Goal: Transaction & Acquisition: Purchase product/service

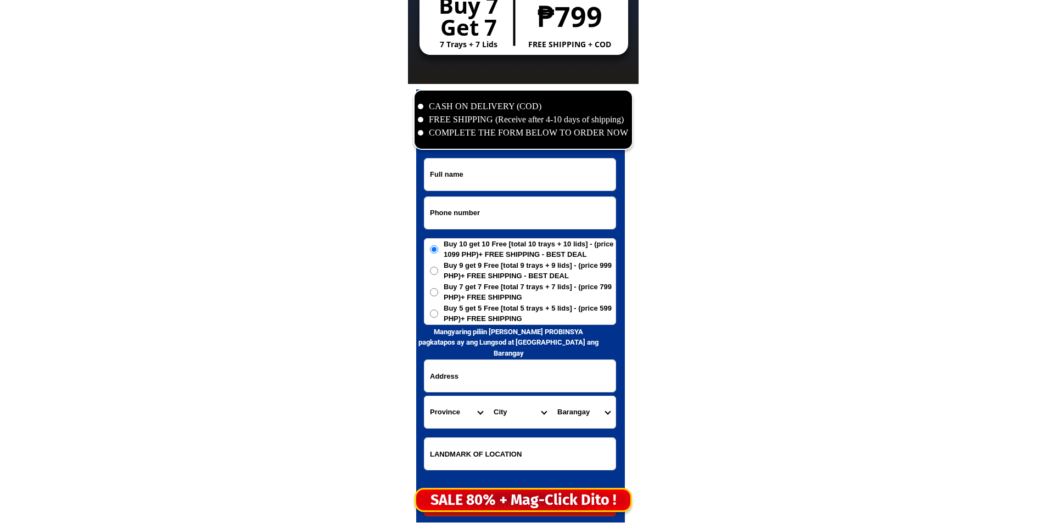
scroll to position [5306, 0]
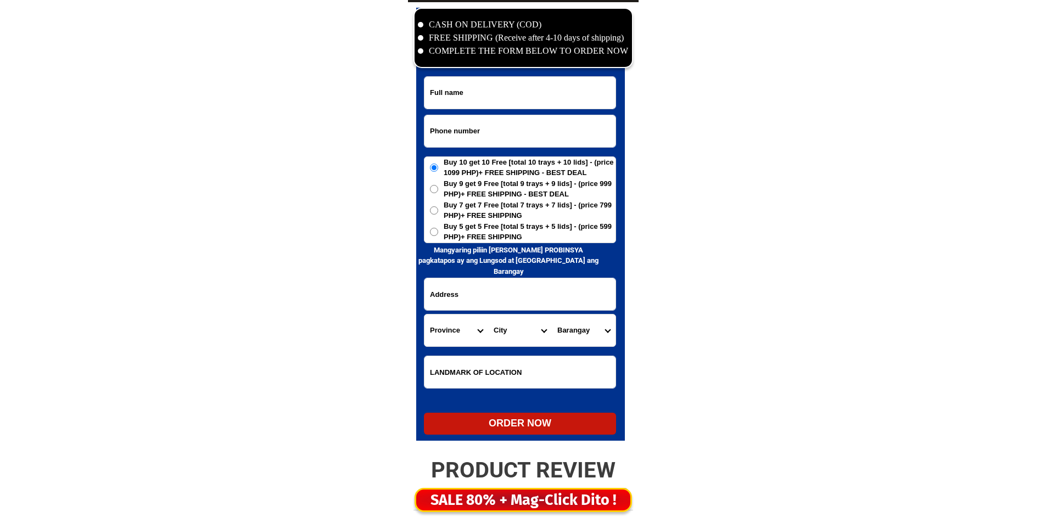
drag, startPoint x: 475, startPoint y: 164, endPoint x: 481, endPoint y: 125, distance: 38.9
click at [476, 159] on span "Buy 10 get 10 Free [total 10 trays + 10 lids] - (price 1099 PHP)+ FREE SHIPPING…" at bounding box center [530, 167] width 172 height 21
drag, startPoint x: 481, startPoint y: 125, endPoint x: 471, endPoint y: 130, distance: 11.1
click at [481, 125] on input "Input phone_number" at bounding box center [520, 131] width 191 height 32
paste input "0915 516 0232"
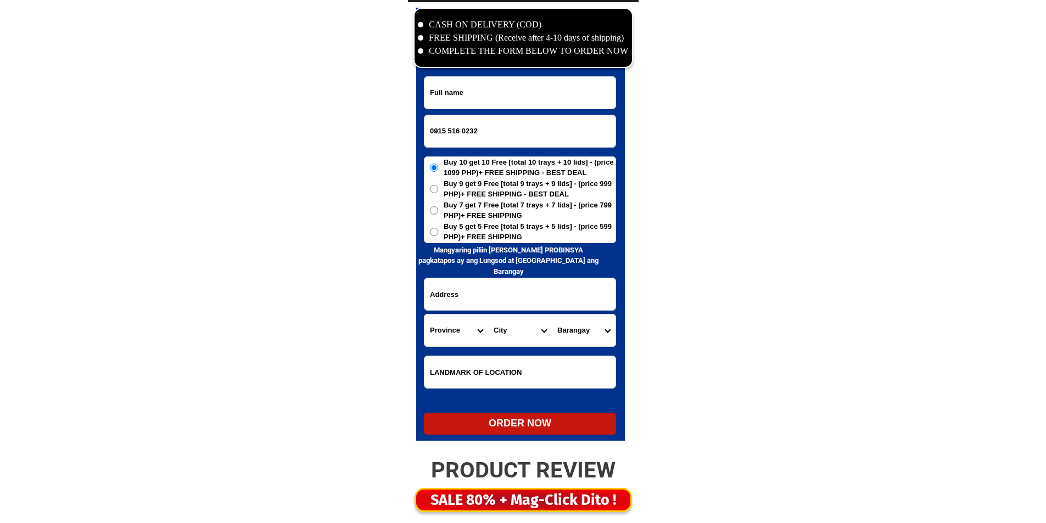
click at [462, 128] on input "0915 516 0232" at bounding box center [520, 131] width 191 height 32
click at [450, 131] on input "0915 5160232" at bounding box center [520, 131] width 191 height 32
type input "09155160232"
click at [512, 116] on input "09155160232" at bounding box center [520, 131] width 191 height 32
click at [523, 92] on input "Input full_name" at bounding box center [520, 93] width 191 height 32
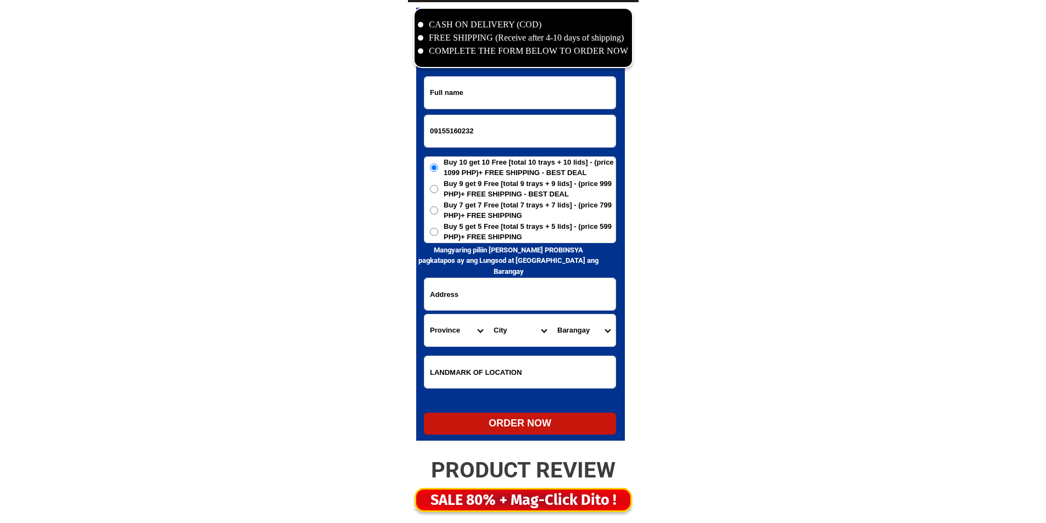
paste input "[PERSON_NAME]"
type input "[PERSON_NAME]"
click at [449, 228] on span "Buy 5 get 5 Free [total 5 trays + 5 lids] - (price 599 PHP)+ FREE SHIPPING" at bounding box center [530, 231] width 172 height 21
click at [438, 228] on input "Buy 5 get 5 Free [total 5 trays + 5 lids] - (price 599 PHP)+ FREE SHIPPING" at bounding box center [434, 232] width 8 height 8
radio input "true"
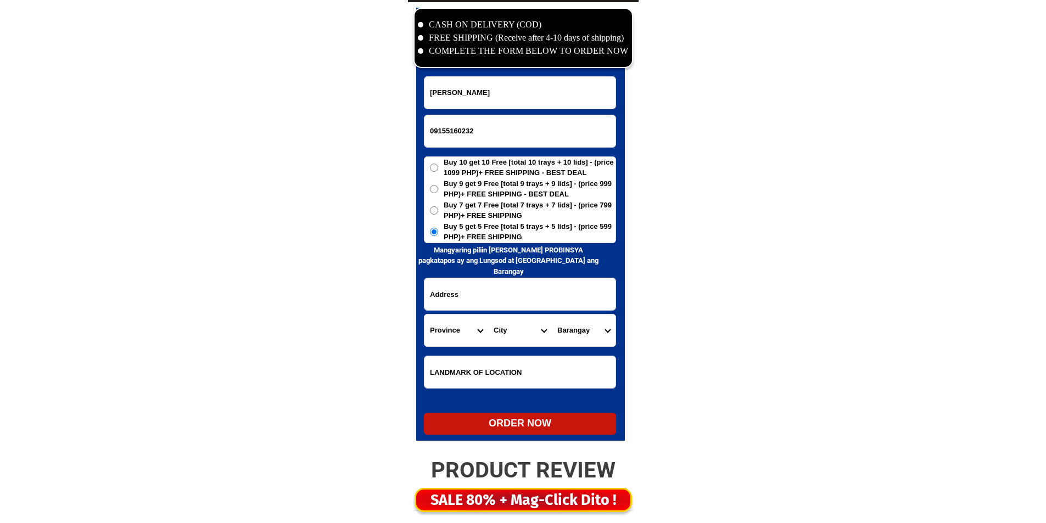
click at [454, 275] on form "[PERSON_NAME] 09155160232 ORDER NOW Province [GEOGRAPHIC_DATA] [GEOGRAPHIC_DATA…" at bounding box center [520, 255] width 192 height 359
click at [455, 291] on input "Input address" at bounding box center [520, 294] width 191 height 32
paste input "Purok kabisayaan [PERSON_NAME] [GEOGRAPHIC_DATA] [GEOGRAPHIC_DATA] [GEOGRAPHIC_…"
type input "Purok kabisayaan [PERSON_NAME] [GEOGRAPHIC_DATA] [GEOGRAPHIC_DATA] [GEOGRAPHIC_…"
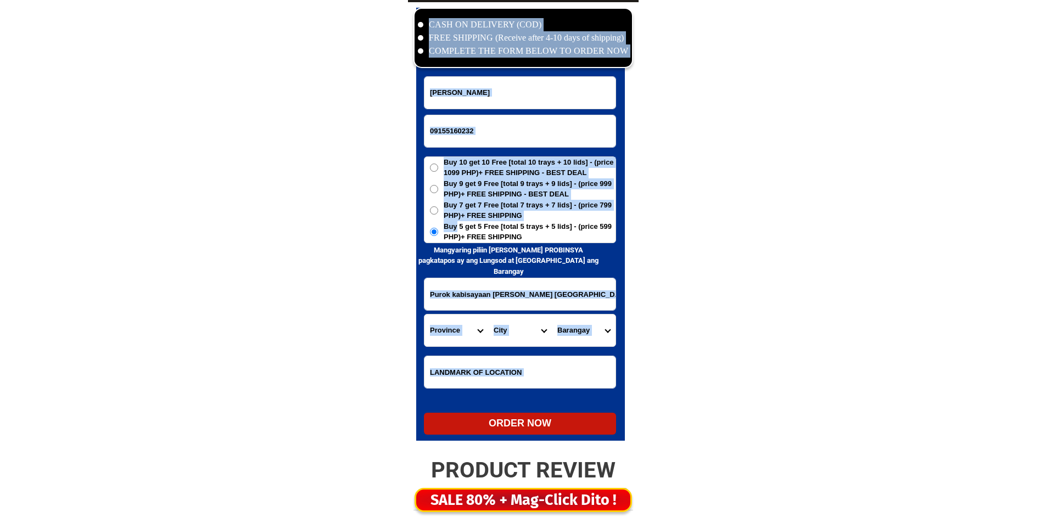
drag, startPoint x: 337, startPoint y: -48, endPoint x: 311, endPoint y: -48, distance: 25.3
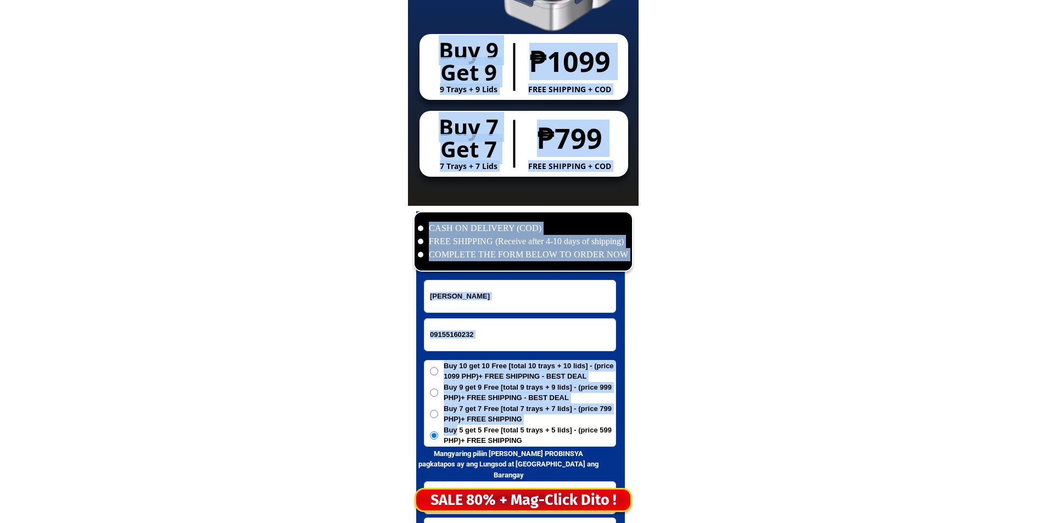
scroll to position [5264, 0]
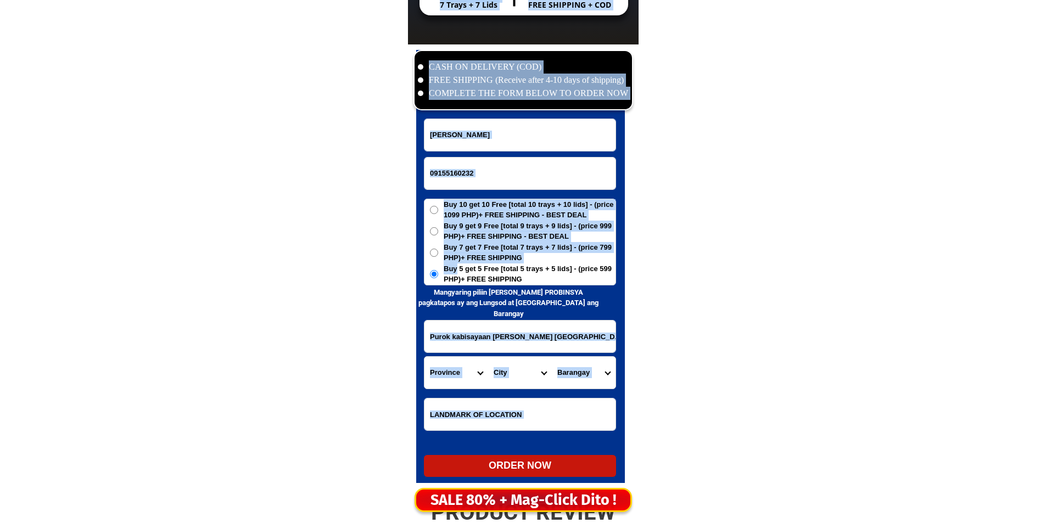
click at [459, 405] on input "Input LANDMARKOFLOCATION" at bounding box center [520, 415] width 191 height 32
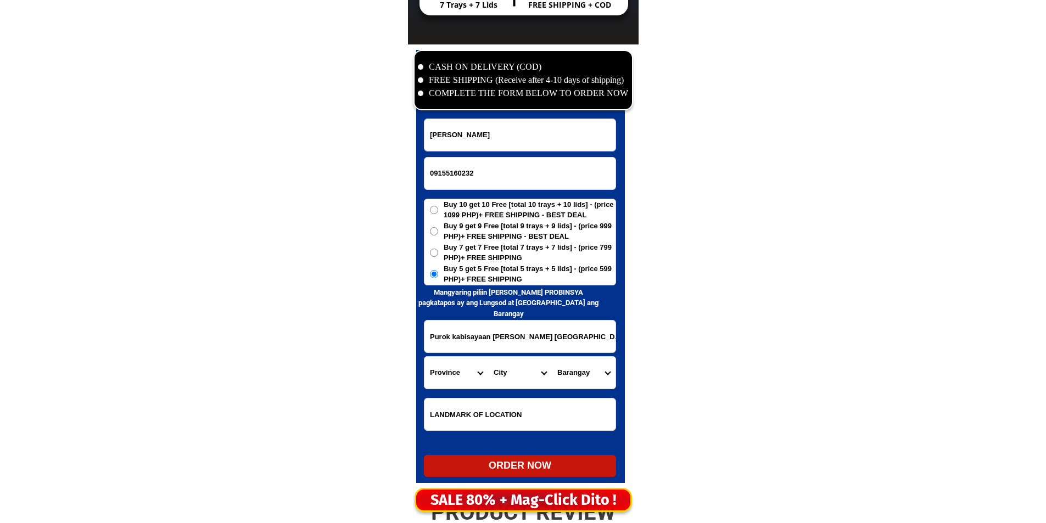
click at [458, 411] on input "Input LANDMARKOFLOCATION" at bounding box center [520, 415] width 191 height 32
paste input "Behind [PERSON_NAME] Elem School"
click at [458, 411] on input "Behind [PERSON_NAME] Elem School" at bounding box center [520, 415] width 191 height 32
type input "Behind [PERSON_NAME] Elem School"
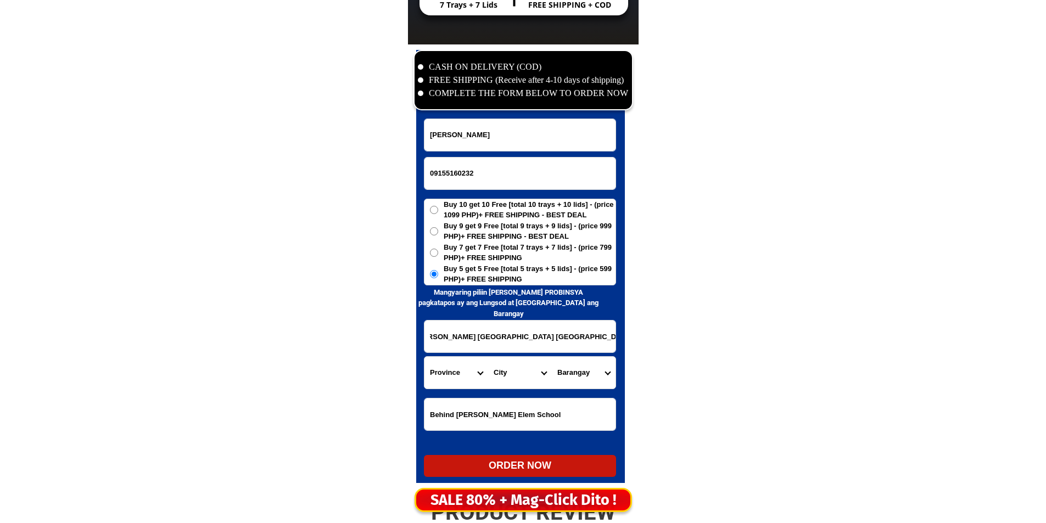
drag, startPoint x: 483, startPoint y: 342, endPoint x: 617, endPoint y: 362, distance: 135.6
click at [456, 371] on select "Province [GEOGRAPHIC_DATA] [GEOGRAPHIC_DATA] [GEOGRAPHIC_DATA] [GEOGRAPHIC_DATA…" at bounding box center [457, 373] width 64 height 32
select select "63_811"
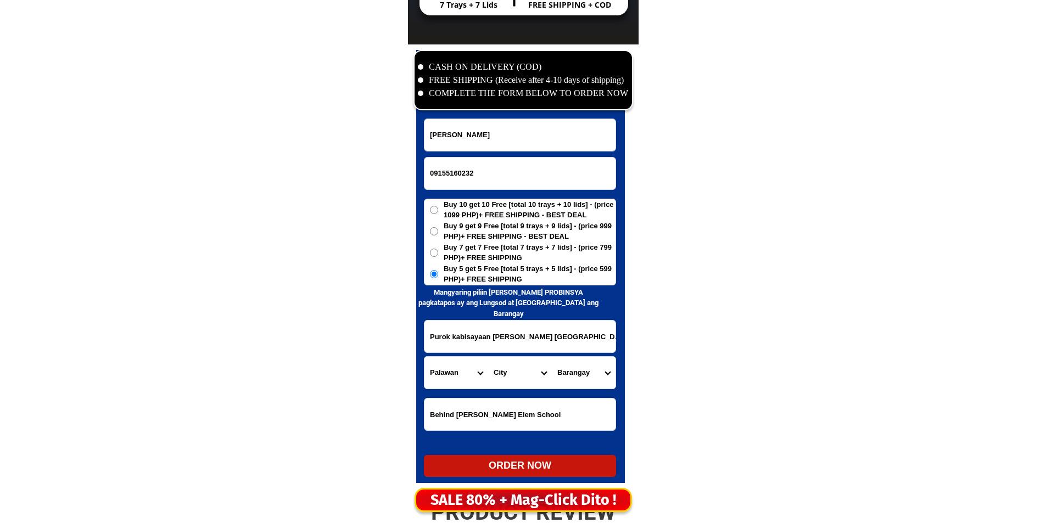
click at [456, 371] on select "Province [GEOGRAPHIC_DATA] [GEOGRAPHIC_DATA] [GEOGRAPHIC_DATA] [GEOGRAPHIC_DATA…" at bounding box center [457, 373] width 64 height 32
click at [511, 374] on select "City Aborlan [PERSON_NAME] Bataraza Brookes-point [GEOGRAPHIC_DATA] [GEOGRAPHIC…" at bounding box center [520, 373] width 64 height 32
select select "63_8115896"
click at [488, 357] on select "City Aborlan [PERSON_NAME] Bataraza Brookes-point [GEOGRAPHIC_DATA] [GEOGRAPHIC…" at bounding box center [520, 373] width 64 height 32
click at [588, 371] on select "Barangay Babuyan Bacungan Bagong bayan Bagong pag-asa Bagong pag-asa (pob.) Bag…" at bounding box center [584, 373] width 64 height 32
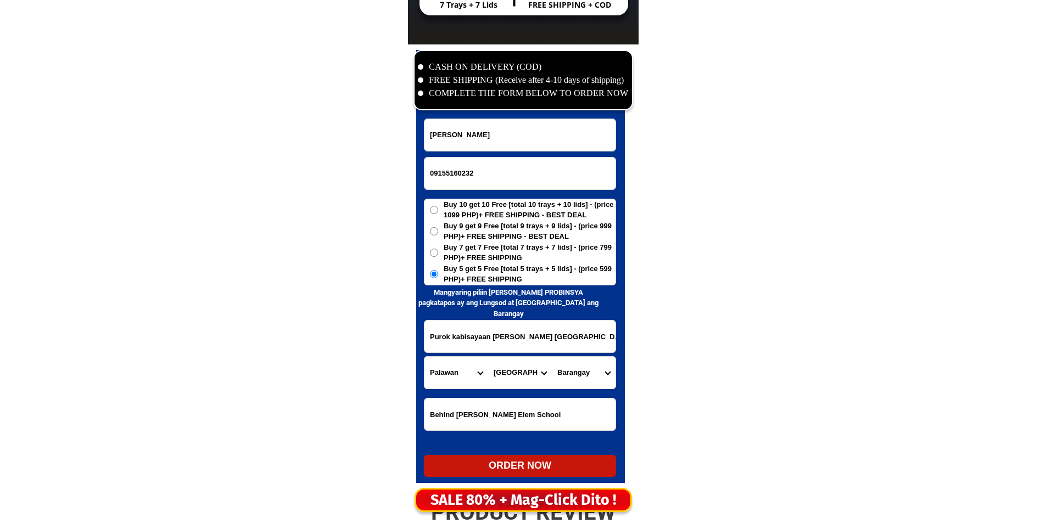
select select "63_81158964242"
click at [552, 357] on select "Barangay Babuyan Bacungan Bagong bayan Bagong pag-asa Bagong pag-asa (pob.) Bag…" at bounding box center [584, 373] width 64 height 32
click at [494, 465] on div "ORDER NOW" at bounding box center [520, 466] width 192 height 15
radio input "true"
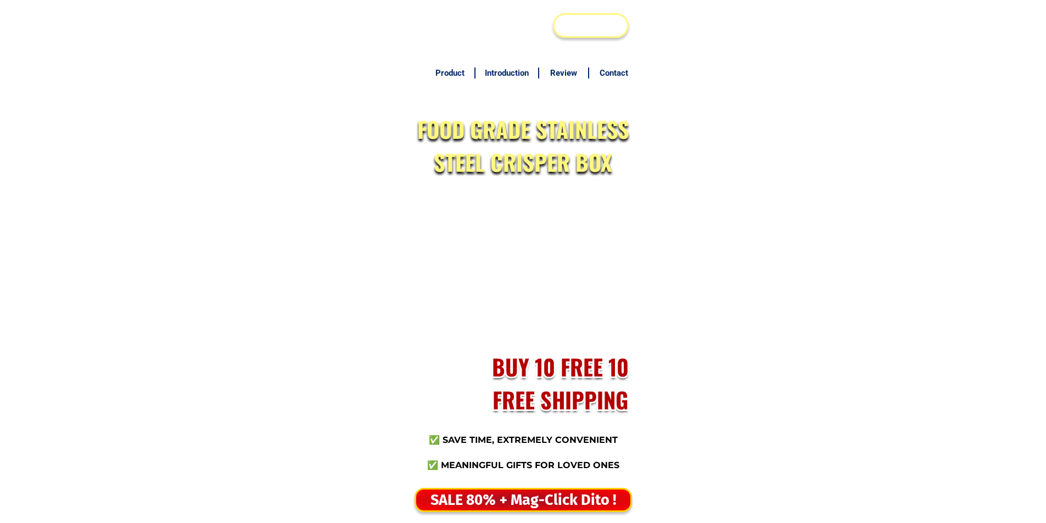
scroll to position [5264, 0]
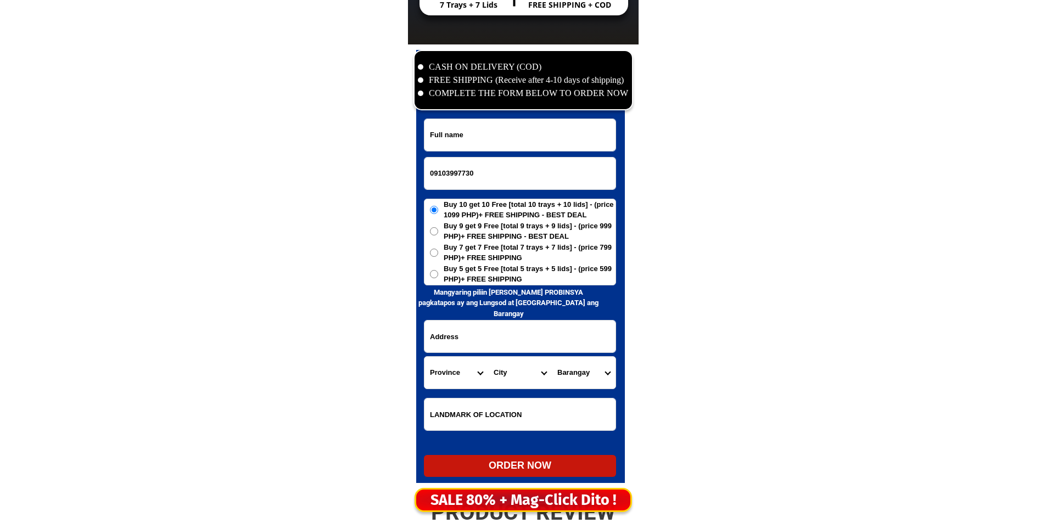
type input "09103997730"
click at [461, 156] on form "09103997730 ORDER NOW Province Abra Agusan-del-norte Agusan-del-sur Aklan Albay…" at bounding box center [520, 298] width 192 height 359
click at [479, 129] on input "Input full_name" at bounding box center [520, 135] width 191 height 32
paste input "Candelaria naguit"
type input "Candelaria naguit"
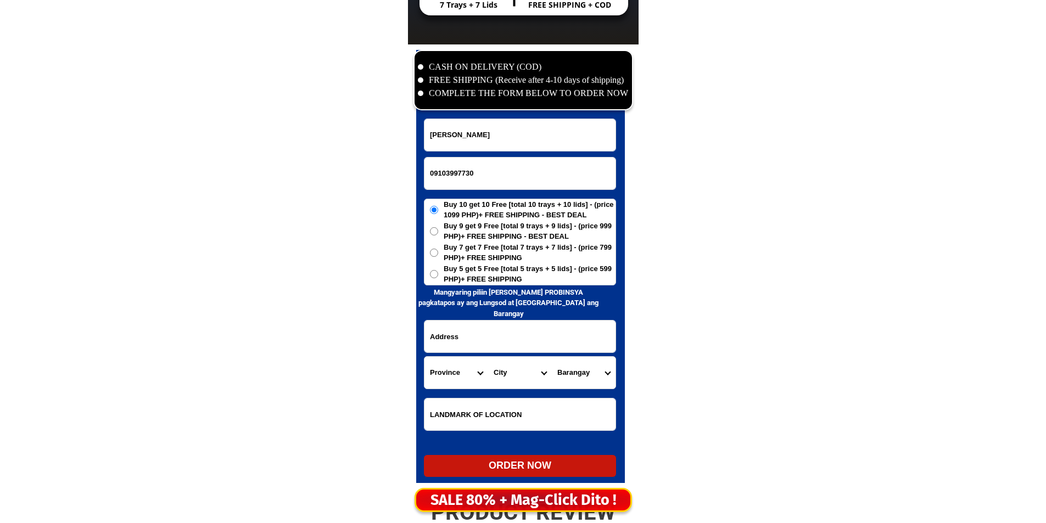
click at [513, 326] on input "Input address" at bounding box center [520, 337] width 191 height 32
paste input "purok 3 sanVicente ebus guagua Pampanga land mark malapit likod simbahan cathol…"
click at [513, 326] on input "purok 3 sanVicente ebus guagua Pampanga land mark malapit likod simbahan cathol…" at bounding box center [520, 337] width 191 height 32
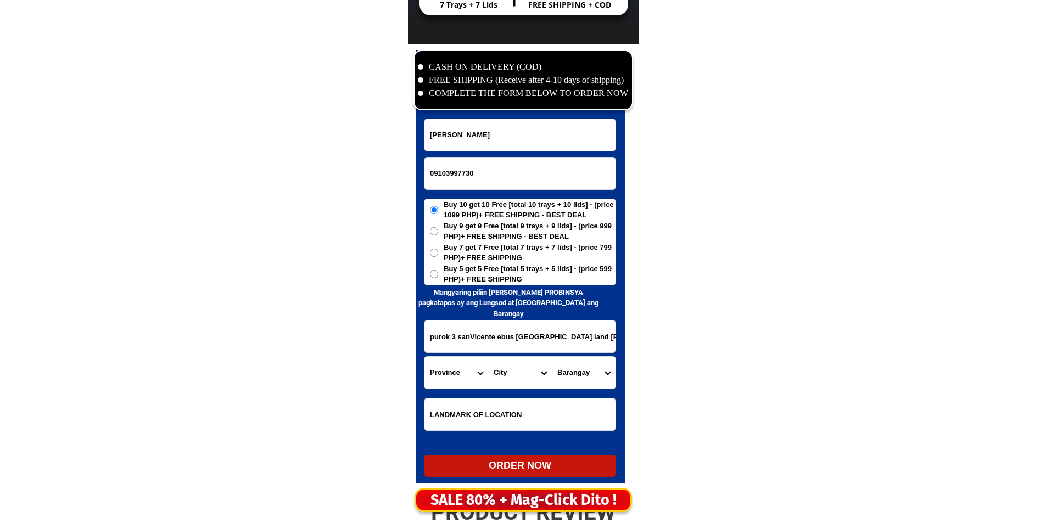
drag, startPoint x: 510, startPoint y: 334, endPoint x: 490, endPoint y: 338, distance: 20.7
click at [488, 336] on input "purok 3 sanVicente ebus guagua Pampanga land mark malapit likod simbahan cathol…" at bounding box center [520, 337] width 191 height 32
type input "purok 3 sanVicente ebus guagua Pampanga land mark malapit likod simbahan cathol…"
click at [456, 370] on select "Province [GEOGRAPHIC_DATA] [GEOGRAPHIC_DATA] [GEOGRAPHIC_DATA] [GEOGRAPHIC_DATA…" at bounding box center [457, 373] width 64 height 32
select select "63_779"
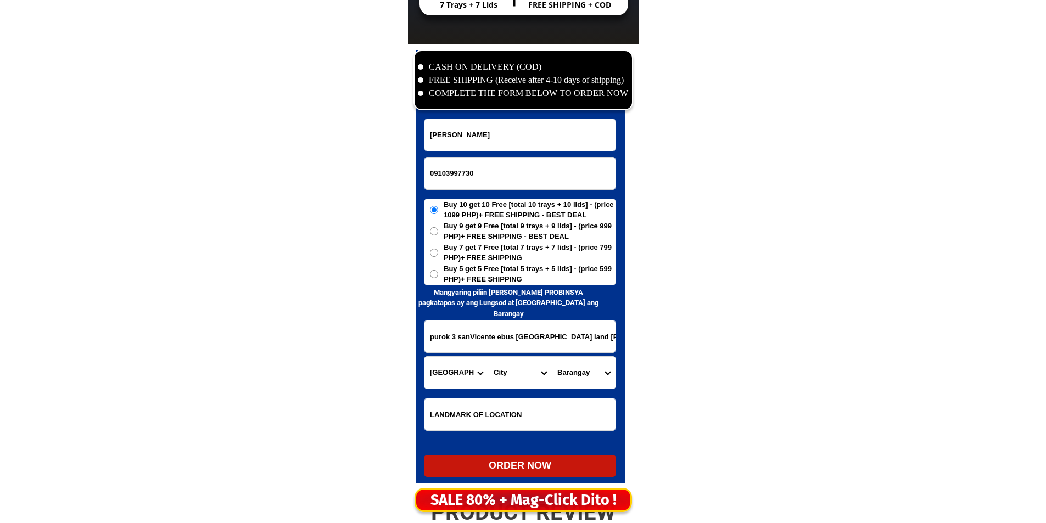
click at [454, 372] on select "Province [GEOGRAPHIC_DATA] [GEOGRAPHIC_DATA] [GEOGRAPHIC_DATA] [GEOGRAPHIC_DATA…" at bounding box center [457, 373] width 64 height 32
click at [531, 372] on select "City Angeles-city Apalit Arayat Bacolor Candaba Floridablanca Guagua Lubao Maba…" at bounding box center [520, 373] width 64 height 32
select select "63_7798658"
click at [531, 372] on select "City Angeles-city Apalit Arayat Bacolor Candaba Floridablanca Guagua Lubao Maba…" at bounding box center [520, 373] width 64 height 32
click at [597, 380] on select "Barangay Ascomo Bancal Jose abad santos (siran) Lambac Magsaysay Maquiapo Nativ…" at bounding box center [584, 373] width 64 height 32
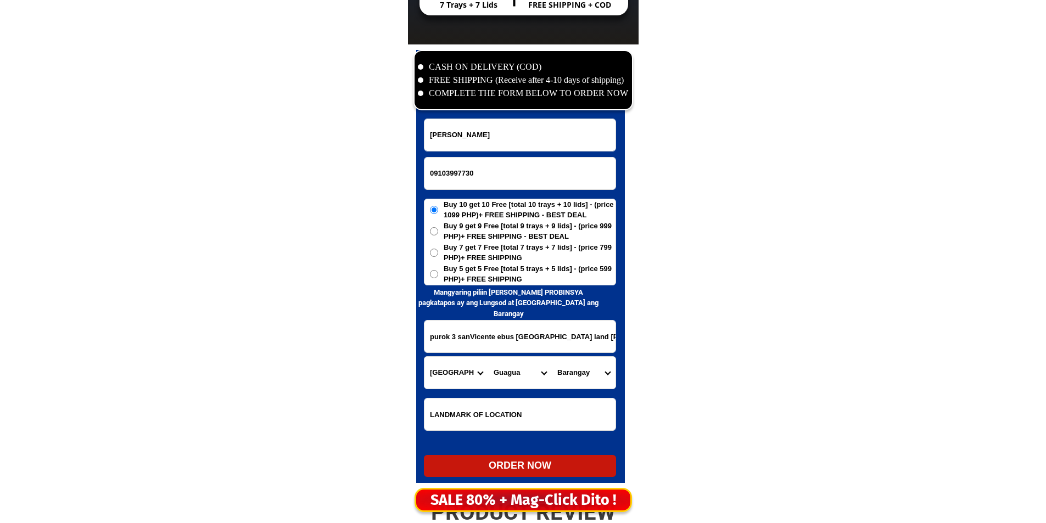
click at [597, 380] on select "Barangay Ascomo Bancal Jose abad santos (siran) Lambac Magsaysay Maquiapo Nativ…" at bounding box center [584, 373] width 64 height 32
select select "63_779865878895"
click at [552, 357] on select "Barangay Ascomo Bancal Jose abad santos (siran) Lambac Magsaysay Maquiapo Nativ…" at bounding box center [584, 373] width 64 height 32
drag, startPoint x: 482, startPoint y: 271, endPoint x: 484, endPoint y: 277, distance: 6.3
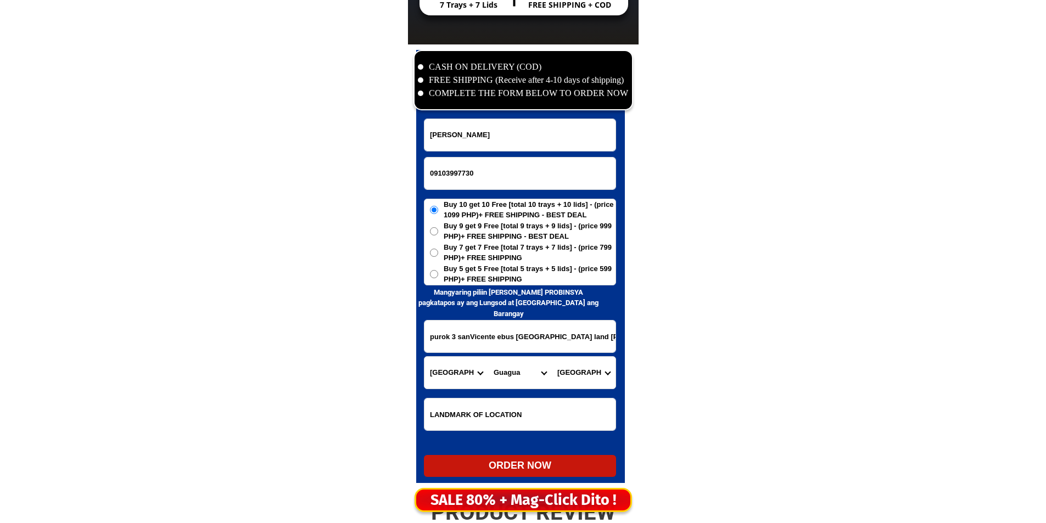
click at [483, 271] on span "Buy 5 get 5 Free [total 5 trays + 5 lids] - (price 599 PHP)+ FREE SHIPPING" at bounding box center [530, 274] width 172 height 21
click at [438, 271] on input "Buy 5 get 5 Free [total 5 trays + 5 lids] - (price 599 PHP)+ FREE SHIPPING" at bounding box center [434, 274] width 8 height 8
radio input "true"
click at [540, 256] on span "Buy 7 get 7 Free [total 7 trays + 7 lids] - (price 799 PHP)+ FREE SHIPPING" at bounding box center [530, 252] width 172 height 21
click at [438, 256] on input "Buy 7 get 7 Free [total 7 trays + 7 lids] - (price 799 PHP)+ FREE SHIPPING" at bounding box center [434, 253] width 8 height 8
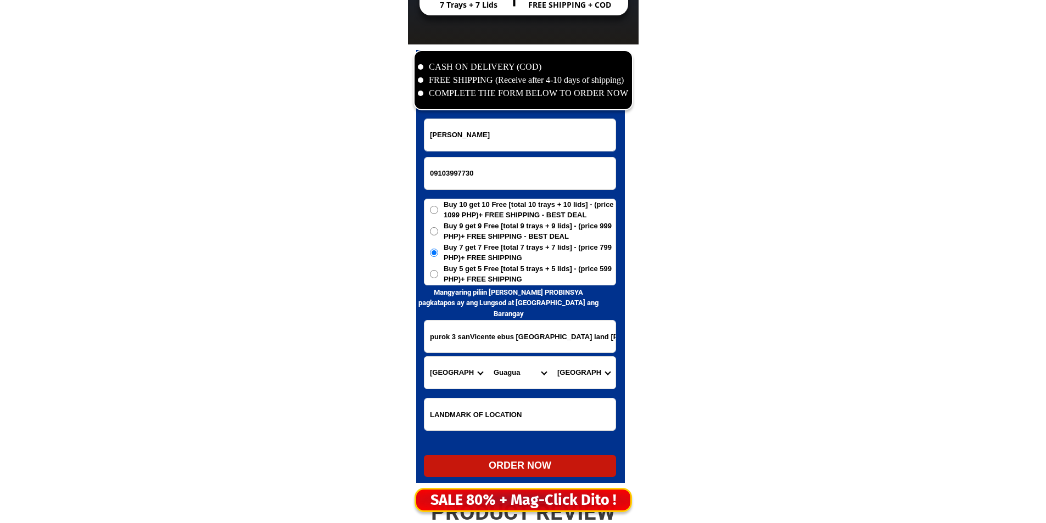
click at [503, 471] on div "ORDER NOW" at bounding box center [520, 466] width 192 height 15
radio input "true"
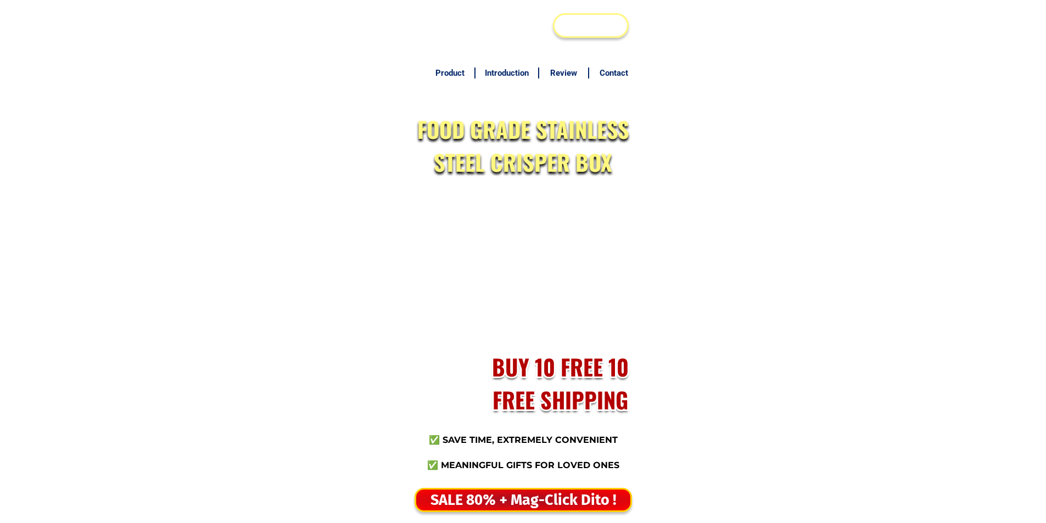
scroll to position [5264, 0]
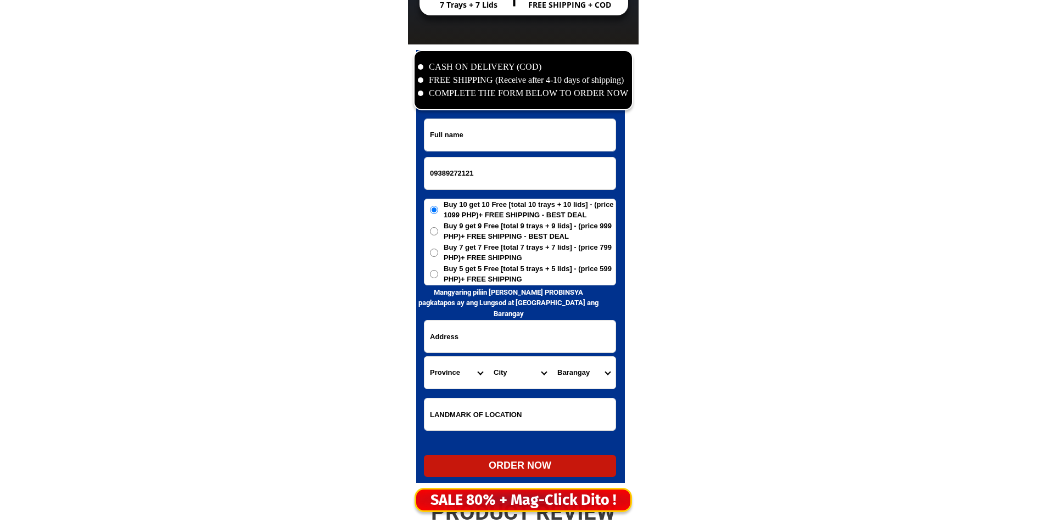
type input "09389272121"
click at [534, 123] on div "CASH ON DELIVERY (COD) FREE SHIPPING (Receive after 4-10 days of shipping) COMP…" at bounding box center [523, 269] width 231 height 450
click at [527, 144] on input "Input full_name" at bounding box center [520, 135] width 191 height 32
paste input "Yolanda espinar"
type input "Yolanda espinar"
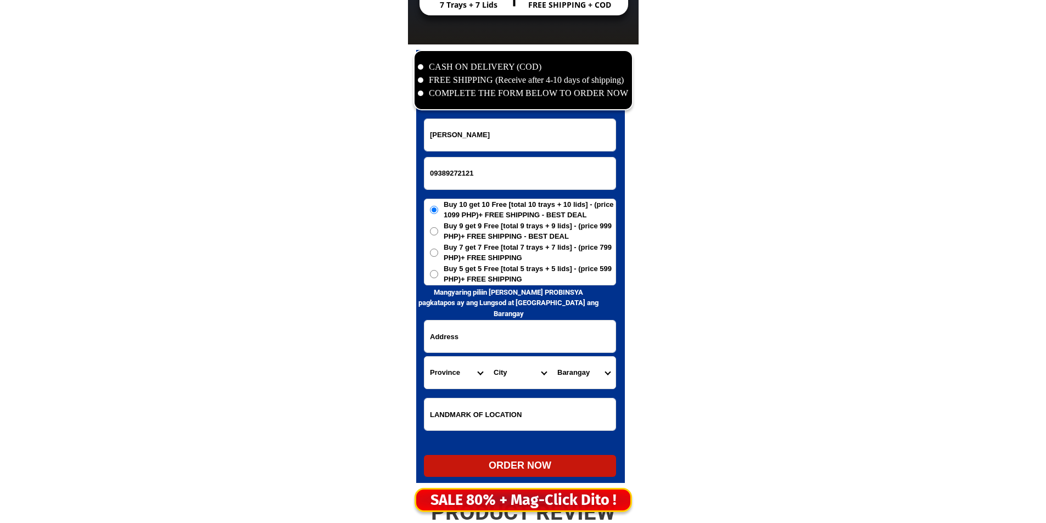
drag, startPoint x: 488, startPoint y: 249, endPoint x: 483, endPoint y: 274, distance: 24.7
click at [487, 258] on span "Buy 7 get 7 Free [total 7 trays + 7 lids] - (price 799 PHP)+ FREE SHIPPING" at bounding box center [530, 252] width 172 height 21
click at [483, 274] on span "Buy 5 get 5 Free [total 5 trays + 5 lids] - (price 599 PHP)+ FREE SHIPPING" at bounding box center [530, 274] width 172 height 21
click at [438, 274] on input "Buy 5 get 5 Free [total 5 trays + 5 lids] - (price 599 PHP)+ FREE SHIPPING" at bounding box center [434, 274] width 8 height 8
radio input "true"
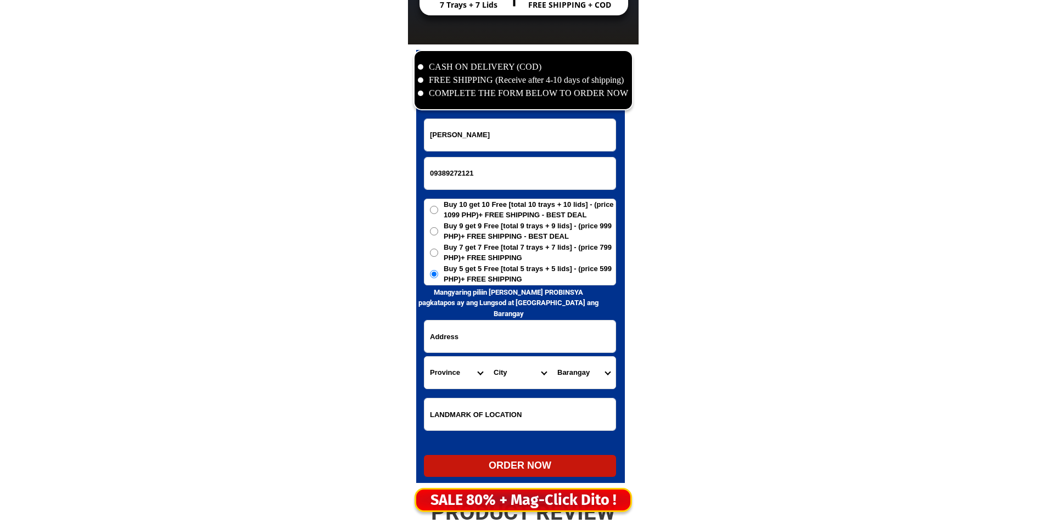
click at [471, 335] on input "Input address" at bounding box center [520, 337] width 191 height 32
paste input "brgy 1 binanuaan talisay camarines norte yong mahawakan na blue Ang kulay"
type input "brgy 1 binanuaan talisay camarines norte yong mahawakan na blue Ang kulay"
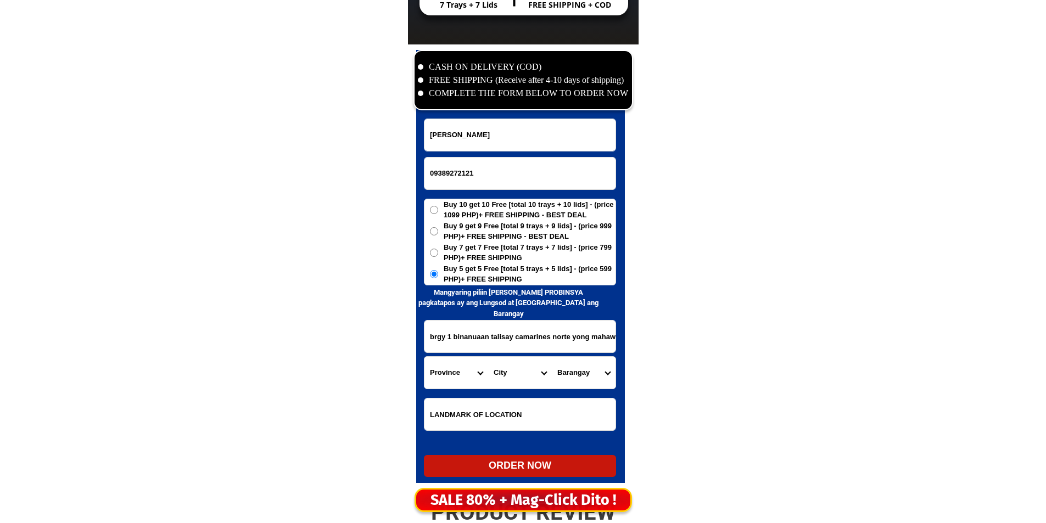
click at [451, 362] on select "Province [GEOGRAPHIC_DATA] [GEOGRAPHIC_DATA] [GEOGRAPHIC_DATA] [GEOGRAPHIC_DATA…" at bounding box center [457, 373] width 64 height 32
select select "63_615"
click at [425, 357] on select "Province [GEOGRAPHIC_DATA] [GEOGRAPHIC_DATA] [GEOGRAPHIC_DATA] [GEOGRAPHIC_DATA…" at bounding box center [457, 373] width 64 height 32
click at [521, 386] on select "City Basud Camarines-norte-mercedes Camarines-norte-san-vicente Camarines-norte…" at bounding box center [520, 373] width 64 height 32
select select "63_6157126"
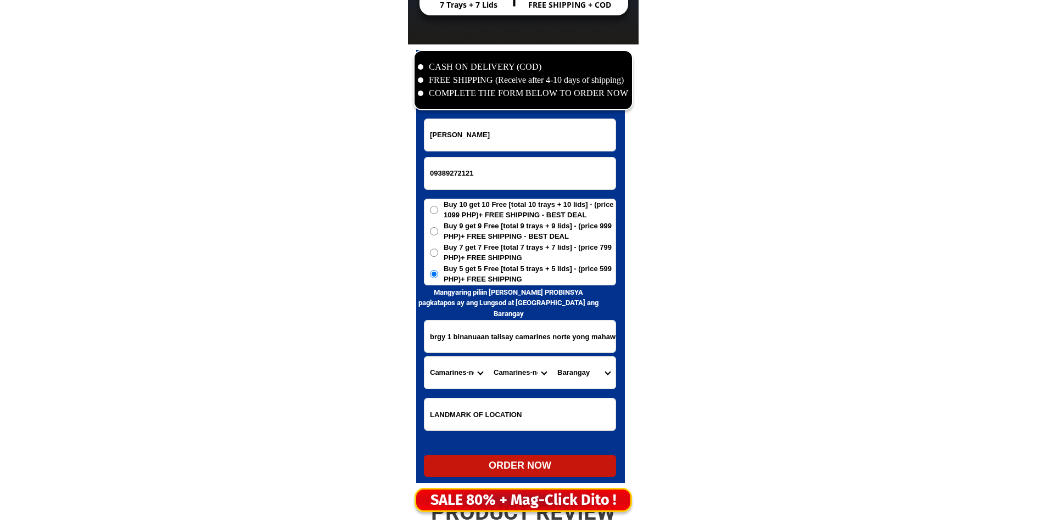
click at [488, 357] on select "City Basud Camarines-norte-mercedes Camarines-norte-san-vicente Camarines-norte…" at bounding box center [520, 373] width 64 height 32
click at [595, 373] on select "Barangay Binanuaan Caawigan Cahabaan Calintaan Del carmen Gabon Itomang Poblaci…" at bounding box center [584, 373] width 64 height 32
select select "63_61571267508"
click at [587, 373] on select "Barangay Binanuaan Caawigan Cahabaan Calintaan Del carmen Gabon Itomang Poblaci…" at bounding box center [584, 373] width 64 height 32
click at [517, 472] on div "ORDER NOW" at bounding box center [520, 466] width 192 height 15
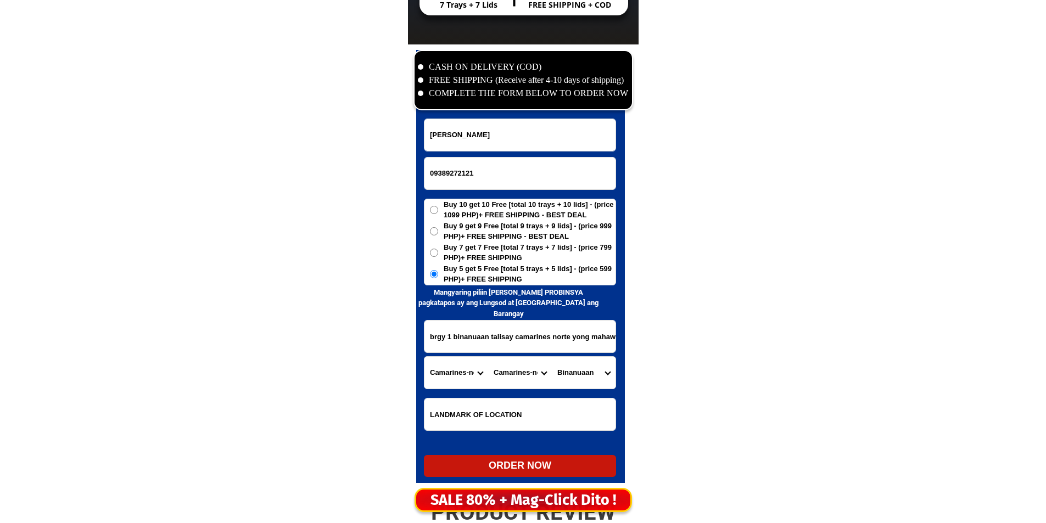
type input "brgy 1 binanuaan talisay camarines norte yong mahawakan na blue Ang kulay"
radio input "true"
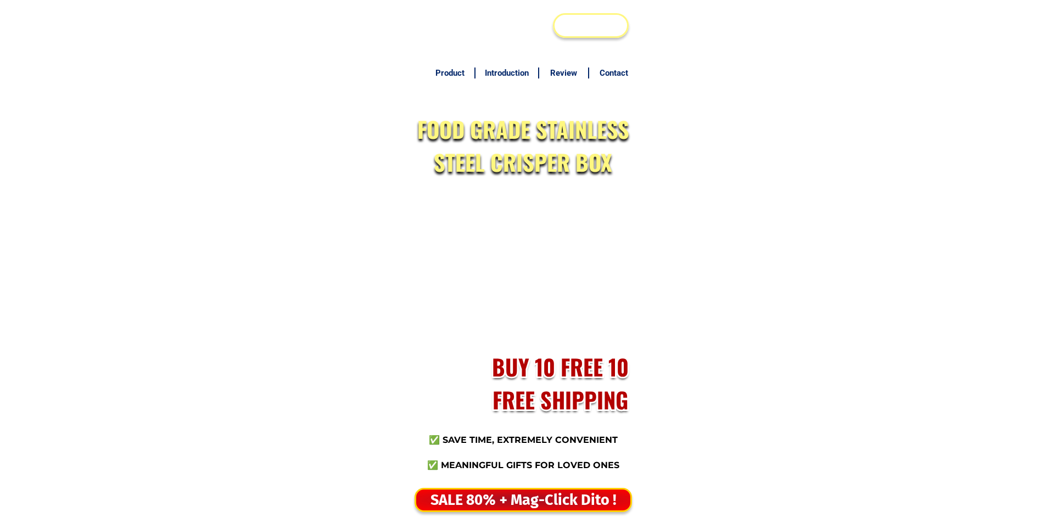
scroll to position [5264, 0]
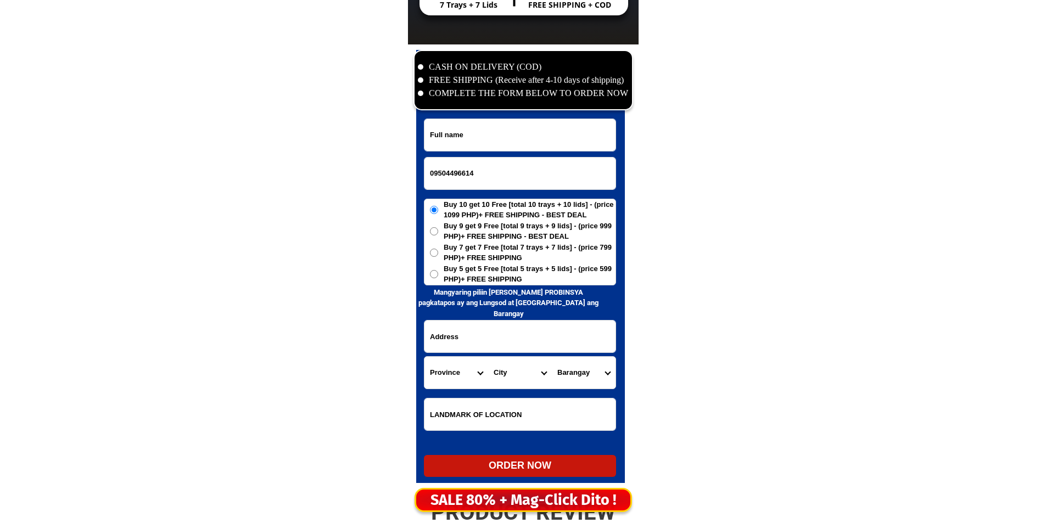
type input "09504496614"
click at [505, 135] on input "Input full_name" at bounding box center [520, 135] width 191 height 32
paste input "Patria Castulo"
type input "Patria Castulo"
click at [489, 266] on span "Buy 5 get 5 Free [total 5 trays + 5 lids] - (price 599 PHP)+ FREE SHIPPING" at bounding box center [530, 274] width 172 height 21
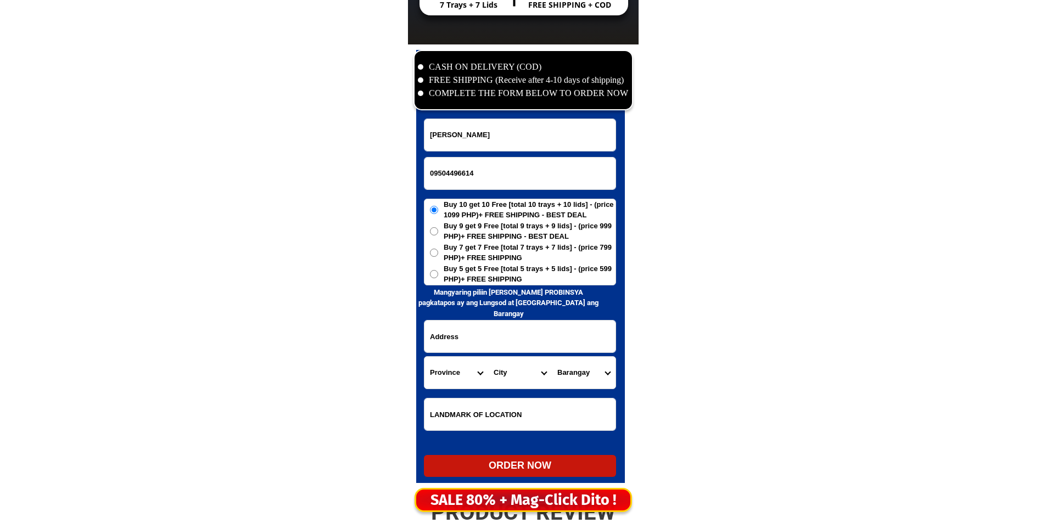
click at [438, 270] on input "Buy 5 get 5 Free [total 5 trays + 5 lids] - (price 599 PHP)+ FREE SHIPPING" at bounding box center [434, 274] width 8 height 8
radio input "true"
click at [497, 349] on input "Input address" at bounding box center [520, 337] width 191 height 32
paste input "brgy Calicanto Purok1 exit mt.sion Batangas City."
type input "brgy Calicanto Purok1 exit mt.sion Batangas City."
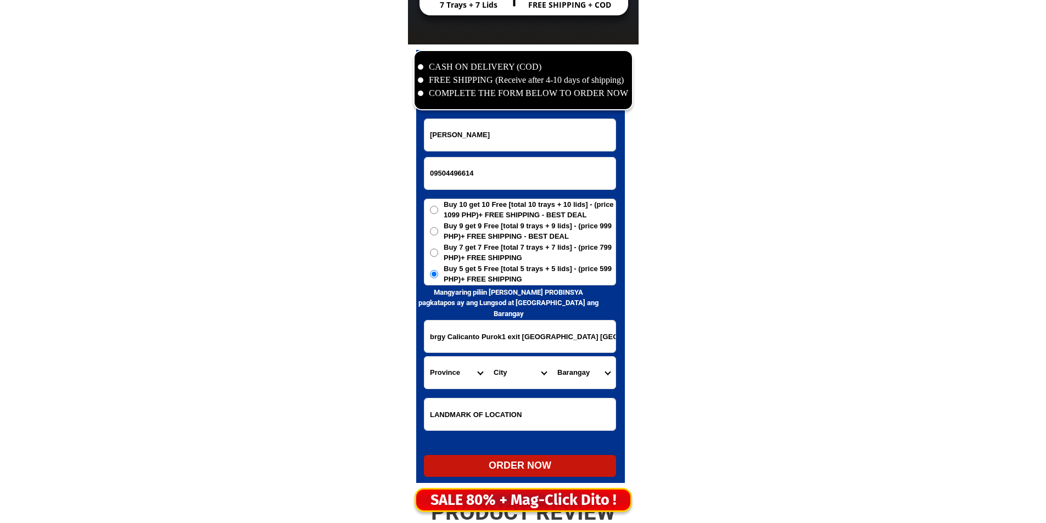
click at [467, 382] on select "Province [GEOGRAPHIC_DATA] [GEOGRAPHIC_DATA] [GEOGRAPHIC_DATA] [GEOGRAPHIC_DATA…" at bounding box center [457, 373] width 64 height 32
select select "63_108"
click at [467, 382] on select "Province [GEOGRAPHIC_DATA] [GEOGRAPHIC_DATA] [GEOGRAPHIC_DATA] [GEOGRAPHIC_DATA…" at bounding box center [457, 373] width 64 height 32
click at [523, 381] on select "City Agoncillo Alitagtag Allacapan Balayan Batangas-balete Batangas-city Batang…" at bounding box center [520, 373] width 64 height 32
select select "63_108997"
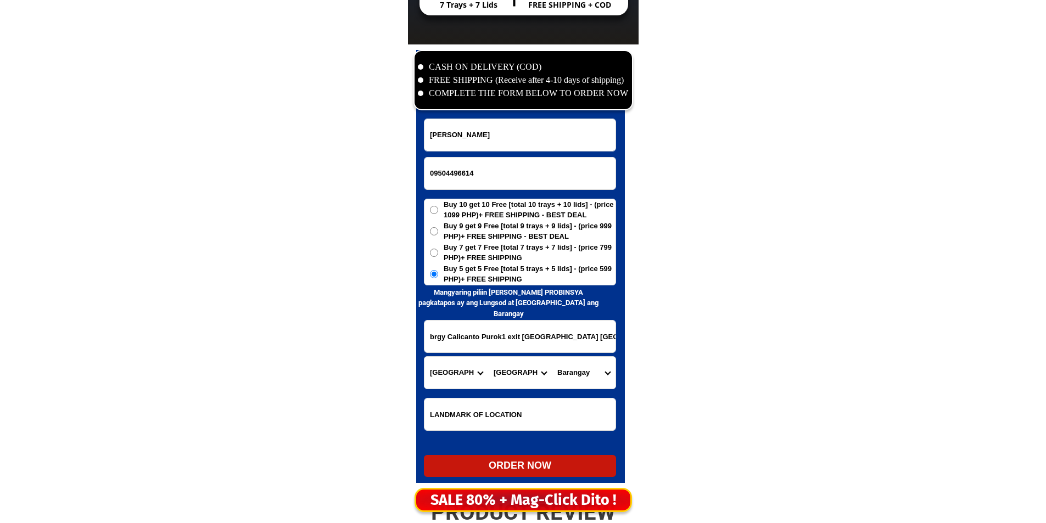
click at [488, 357] on select "City Agoncillo Alitagtag Allacapan Balayan Batangas-balete Batangas-city Batang…" at bounding box center [520, 373] width 64 height 32
click at [594, 362] on select "Barangay Alangilan Balagtas Balete Banaba center Banaba ibaba Banaba kanluran B…" at bounding box center [584, 373] width 64 height 32
select select "63_1089971861"
click at [552, 357] on select "Barangay Alangilan Balagtas Balete Banaba center Banaba ibaba Banaba kanluran B…" at bounding box center [584, 373] width 64 height 32
click at [536, 467] on div "ORDER NOW" at bounding box center [520, 466] width 192 height 15
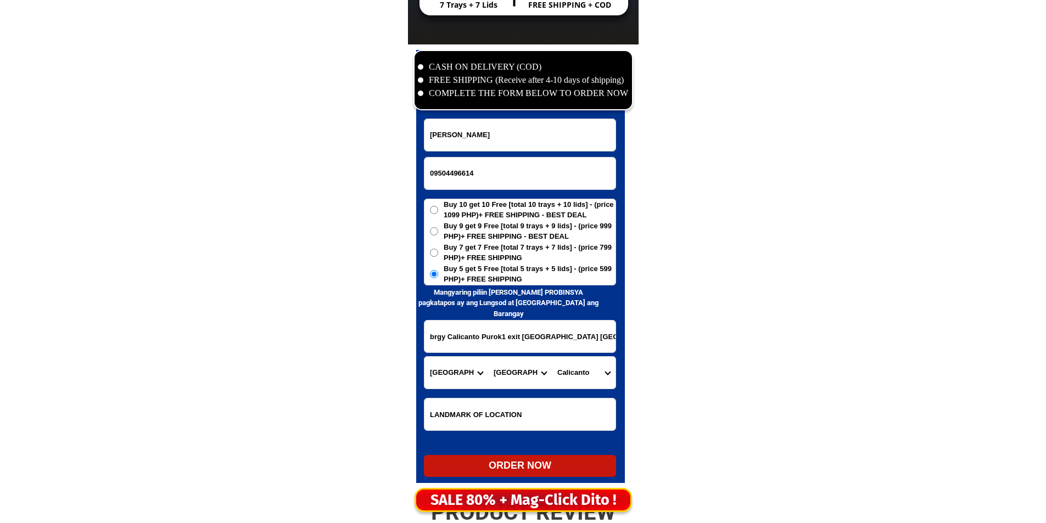
radio input "true"
